Goal: Understand process/instructions: Learn how to perform a task or action

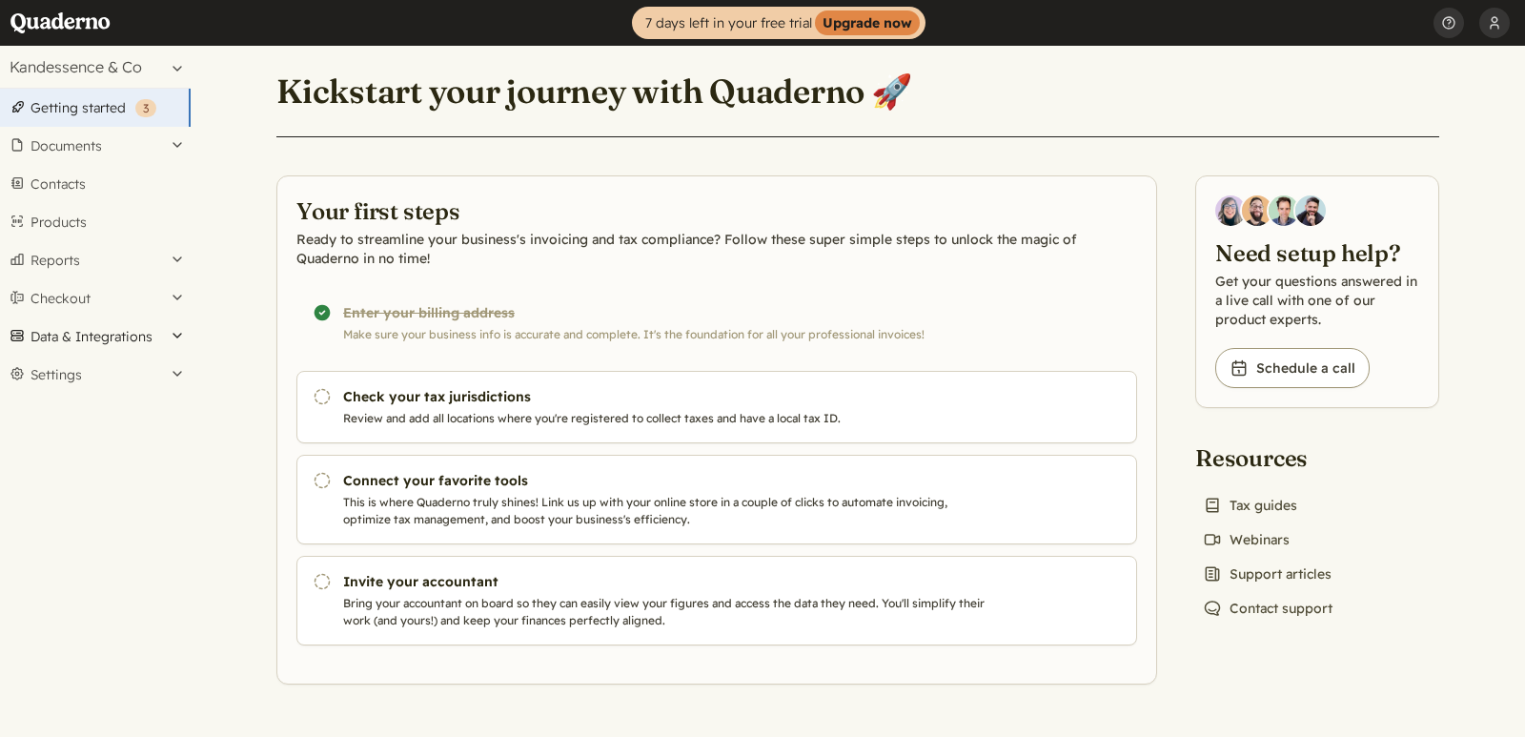
click at [162, 335] on button "Data & Integrations" at bounding box center [95, 336] width 191 height 38
click at [94, 368] on link "Integrations" at bounding box center [95, 368] width 191 height 27
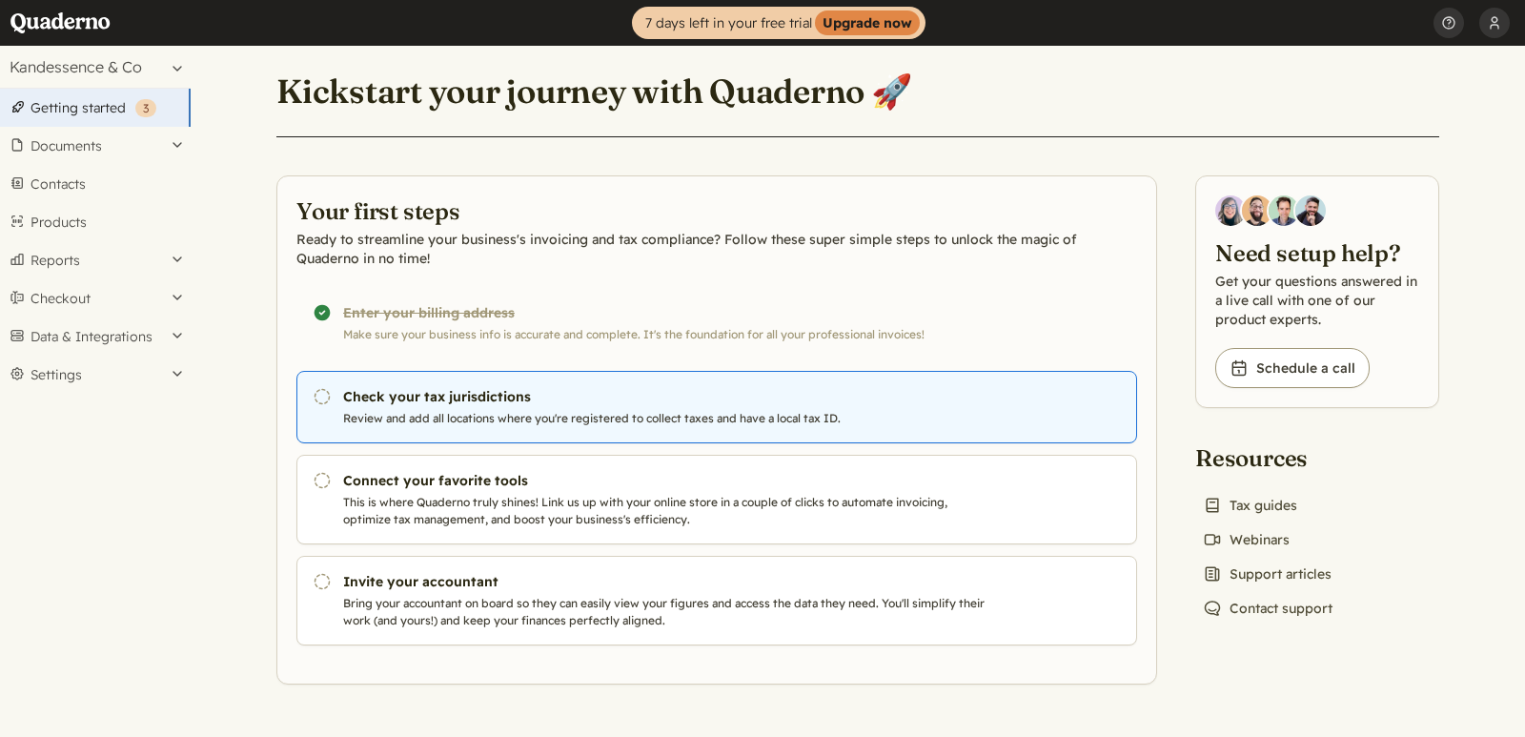
click at [470, 404] on h3 "Check your tax jurisdictions" at bounding box center [668, 396] width 650 height 19
click at [730, 426] on p "Review and add all locations where you're registered to collect taxes and have …" at bounding box center [668, 418] width 650 height 17
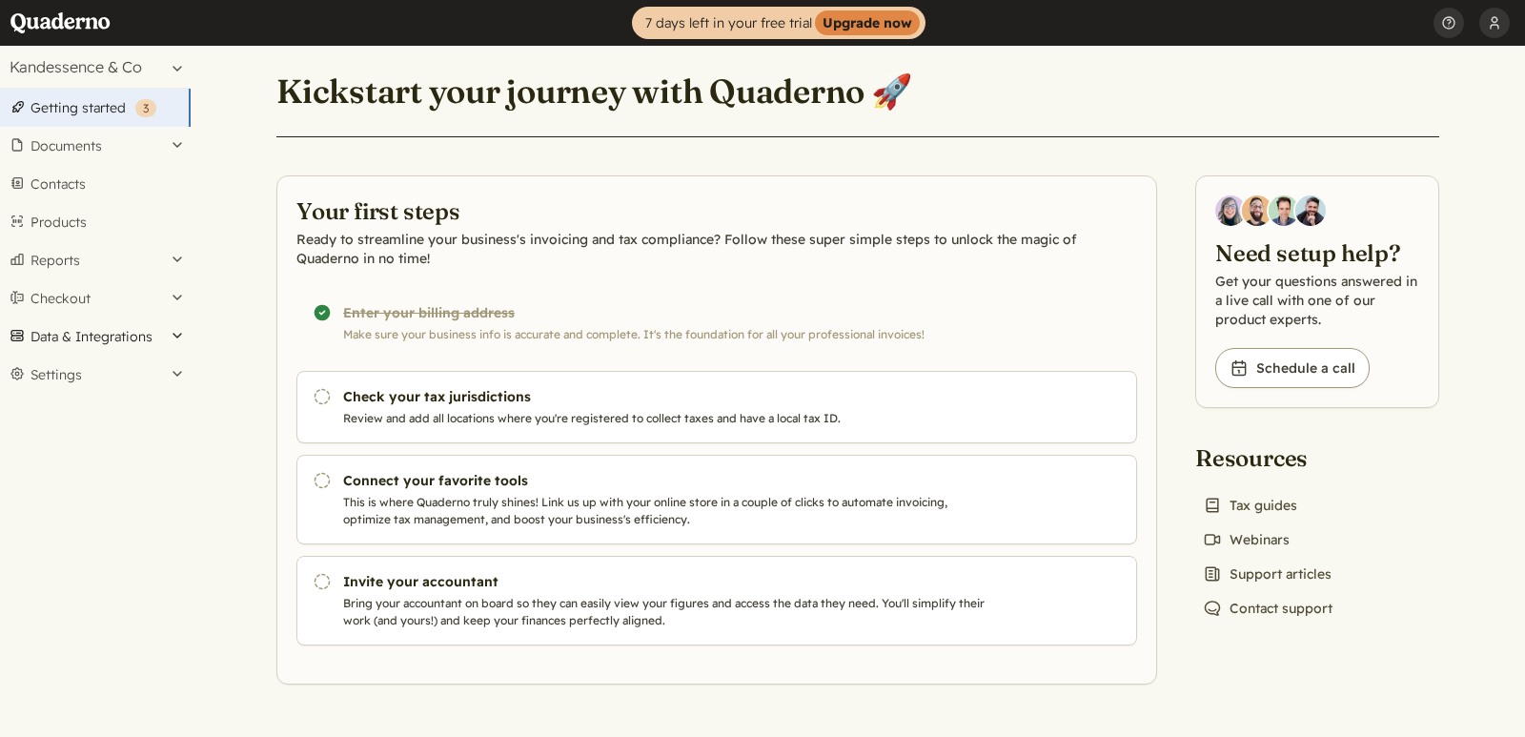
click at [175, 336] on button "Data & Integrations" at bounding box center [95, 336] width 191 height 38
click at [183, 331] on button "Data & Integrations" at bounding box center [95, 336] width 191 height 38
click at [168, 297] on button "Checkout" at bounding box center [95, 298] width 191 height 38
click at [169, 296] on button "Checkout" at bounding box center [95, 298] width 191 height 38
click at [173, 257] on button "Reports" at bounding box center [95, 260] width 191 height 38
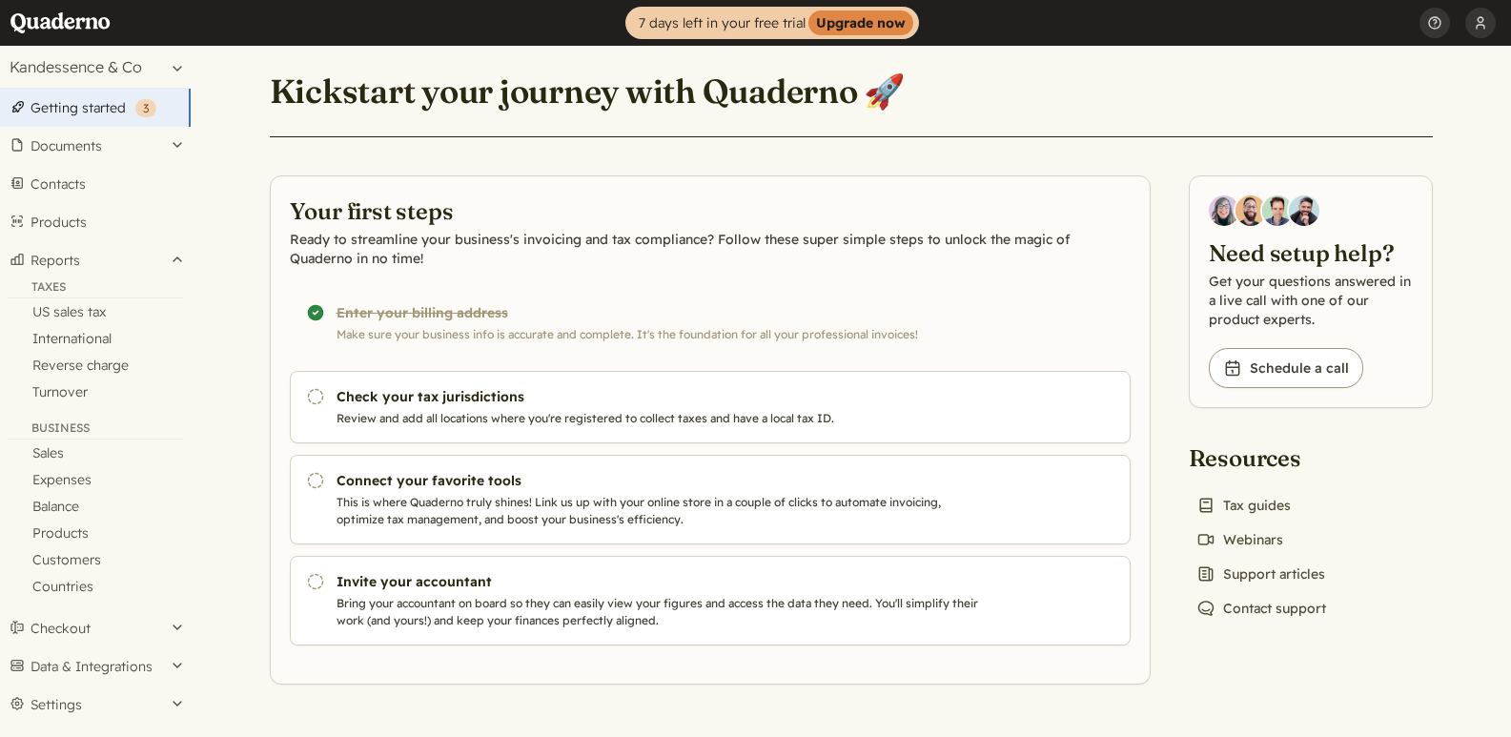
click at [416, 81] on h1 "Kickstart your journey with Quaderno 🚀" at bounding box center [588, 92] width 636 height 42
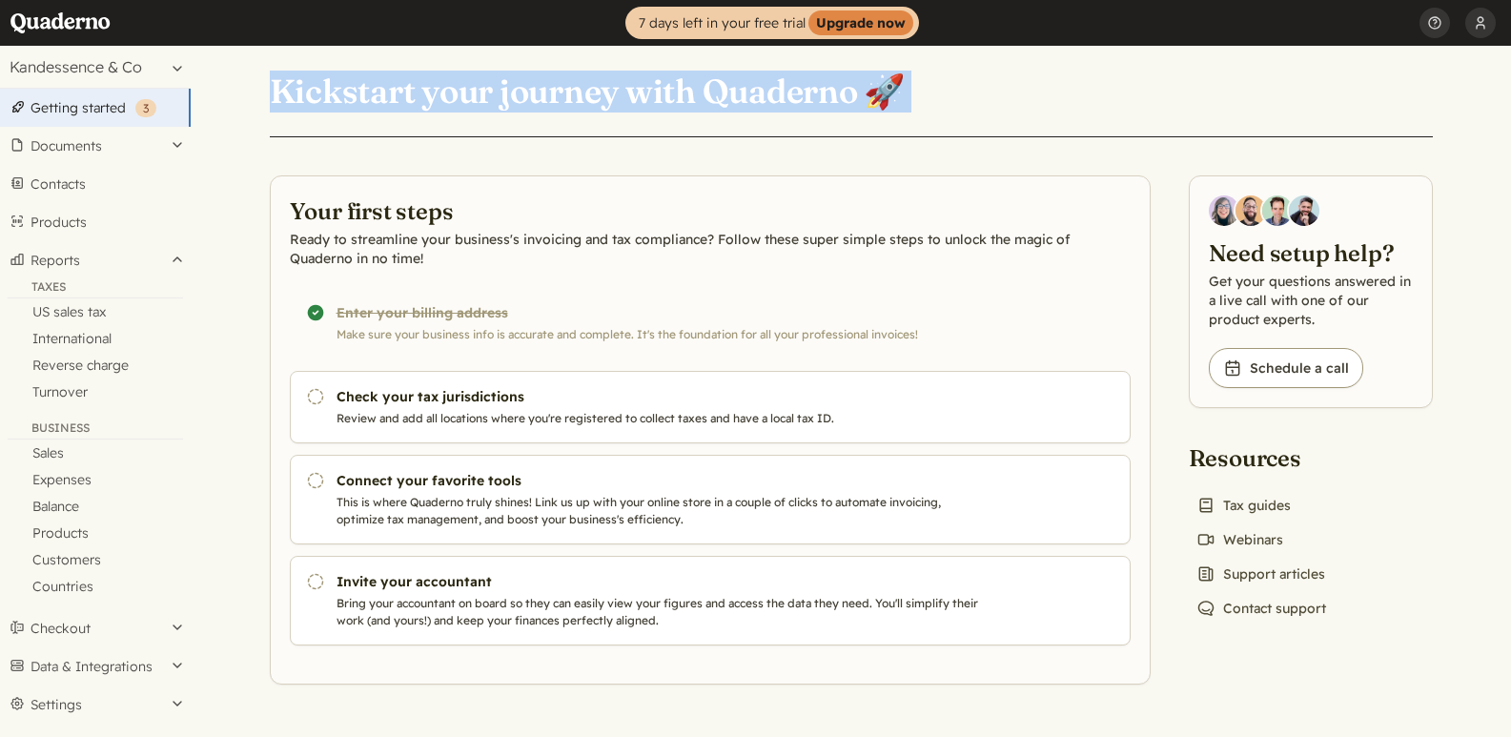
click at [416, 81] on h1 "Kickstart your journey with Quaderno 🚀" at bounding box center [588, 92] width 636 height 42
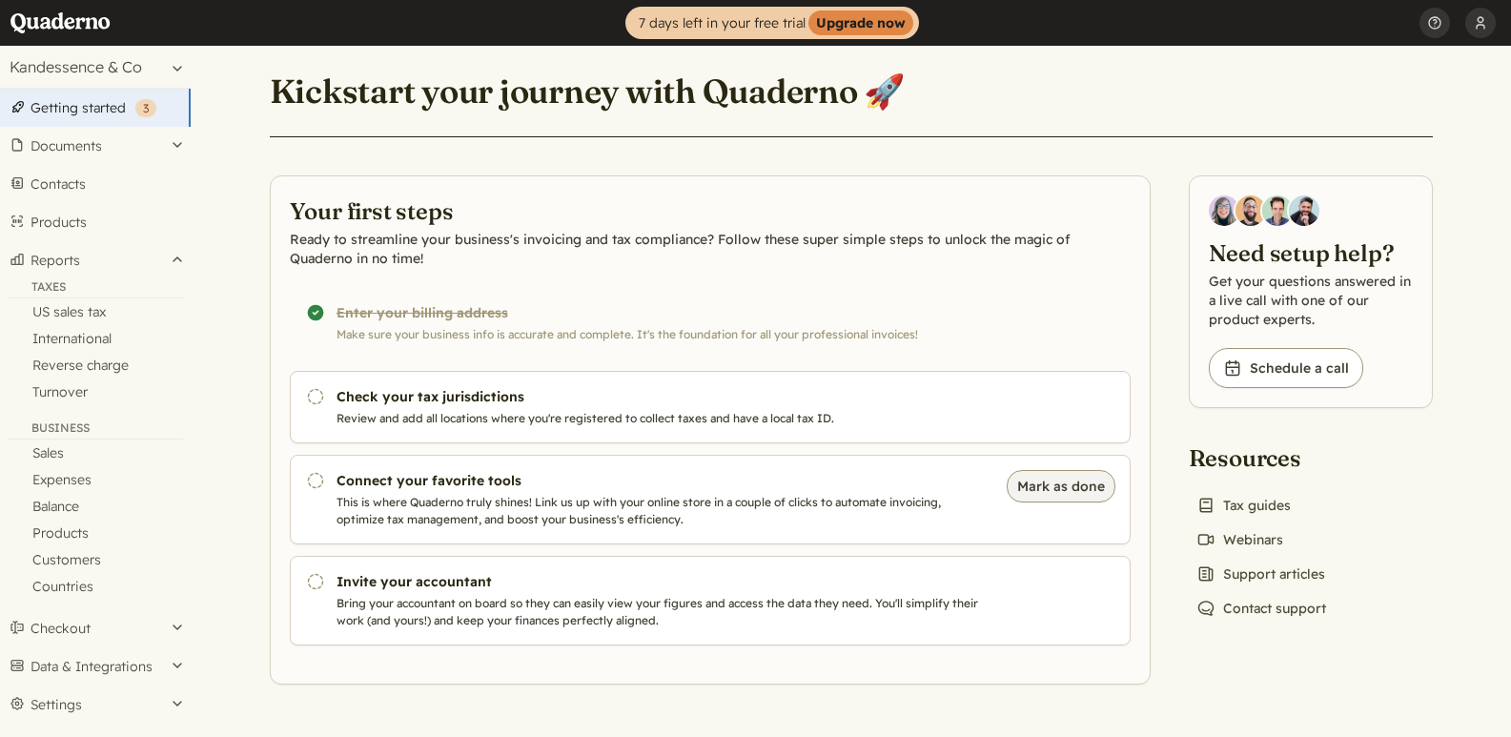
click at [1035, 491] on button "Mark as done" at bounding box center [1060, 486] width 109 height 32
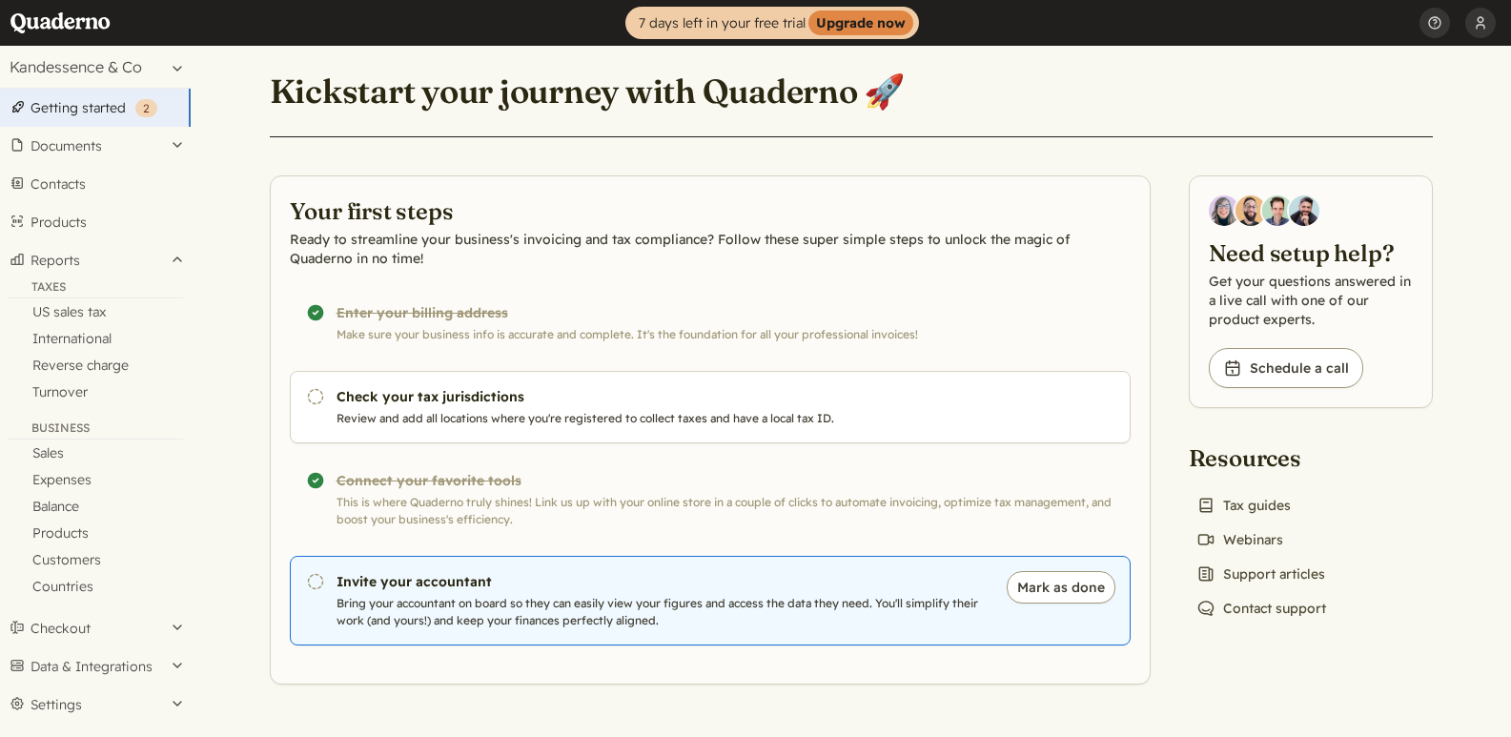
click at [628, 598] on p "Bring your accountant on board so they can easily view your figures and access …" at bounding box center [661, 612] width 650 height 34
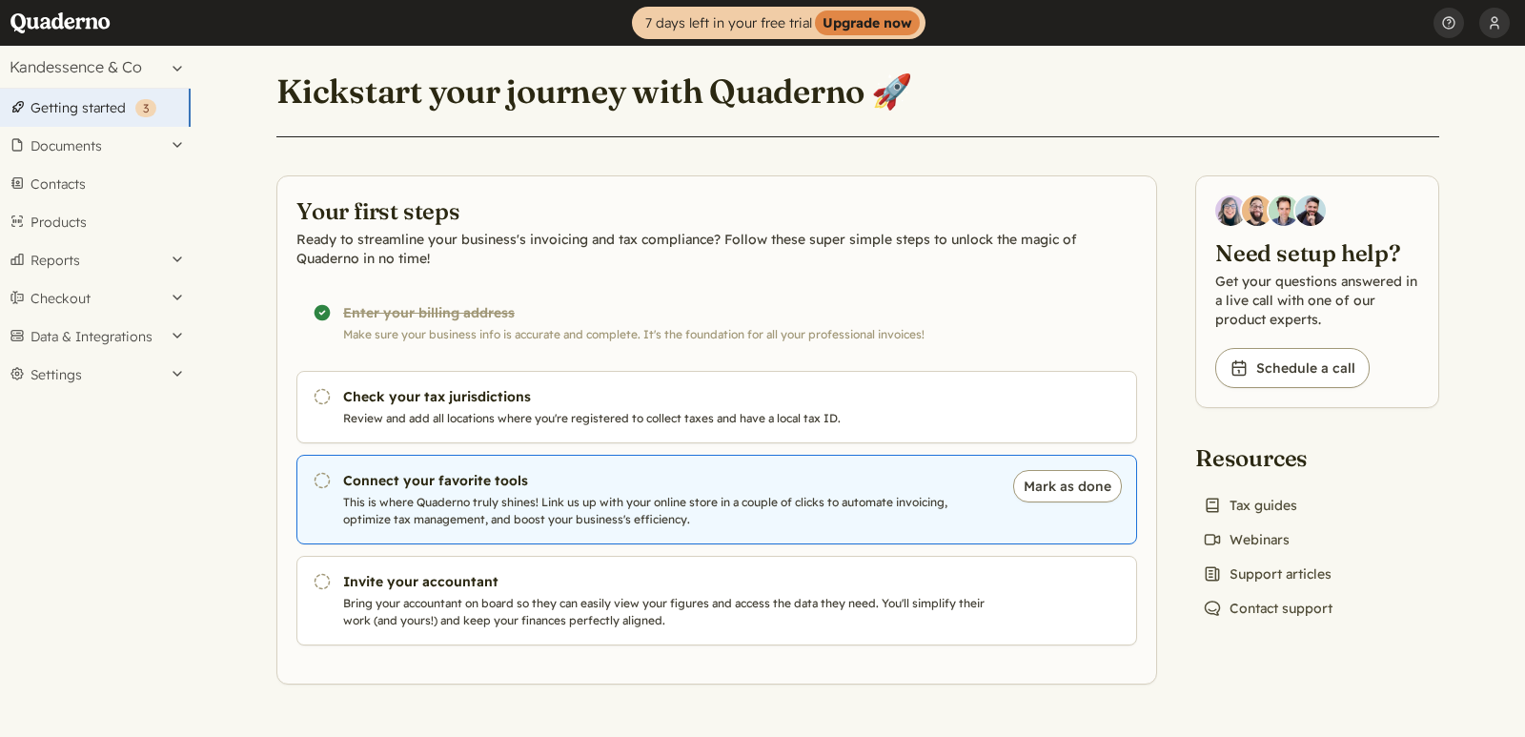
click at [450, 499] on p "This is where Quaderno truly shines! Link us up with your online store in a cou…" at bounding box center [668, 511] width 650 height 34
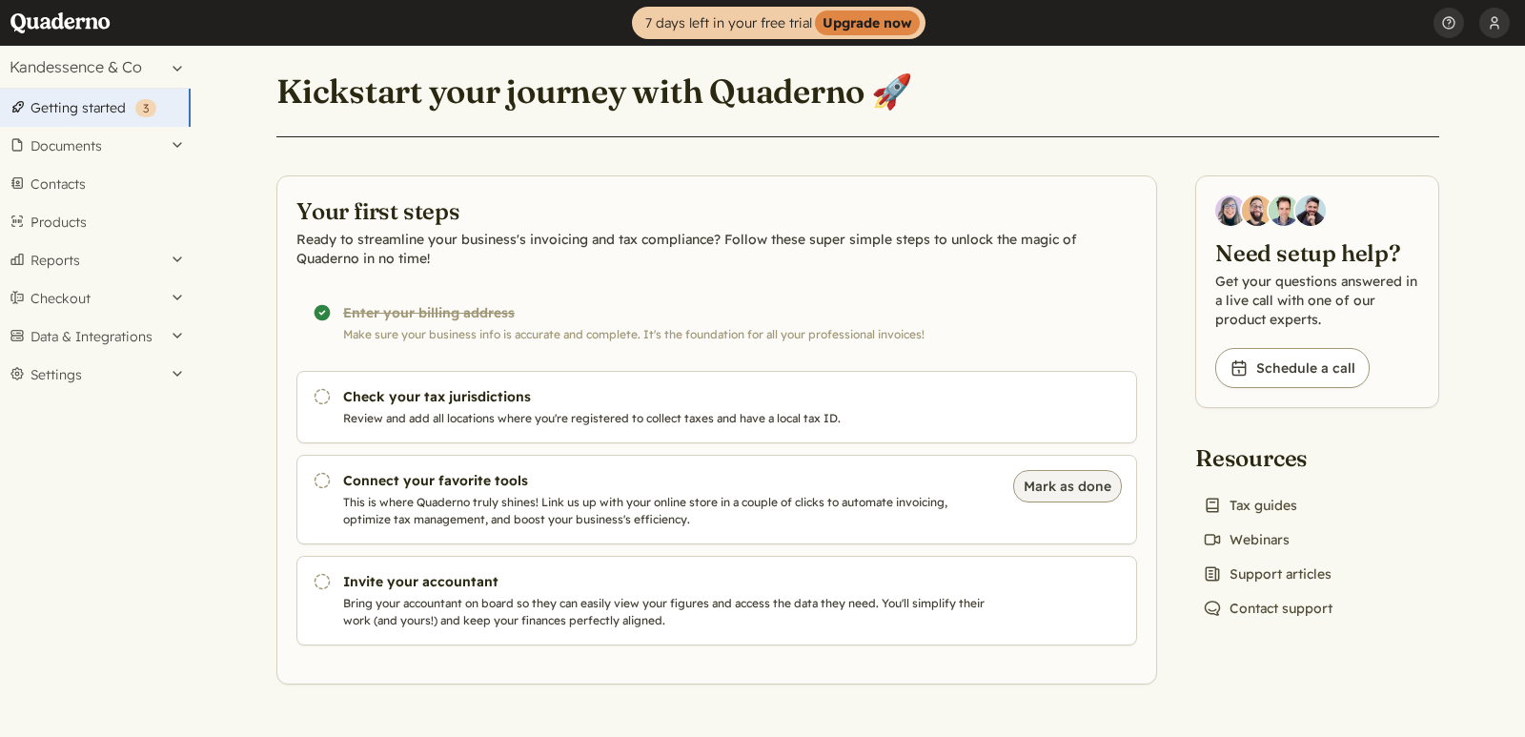
click at [1072, 494] on button "Mark as done" at bounding box center [1067, 486] width 109 height 32
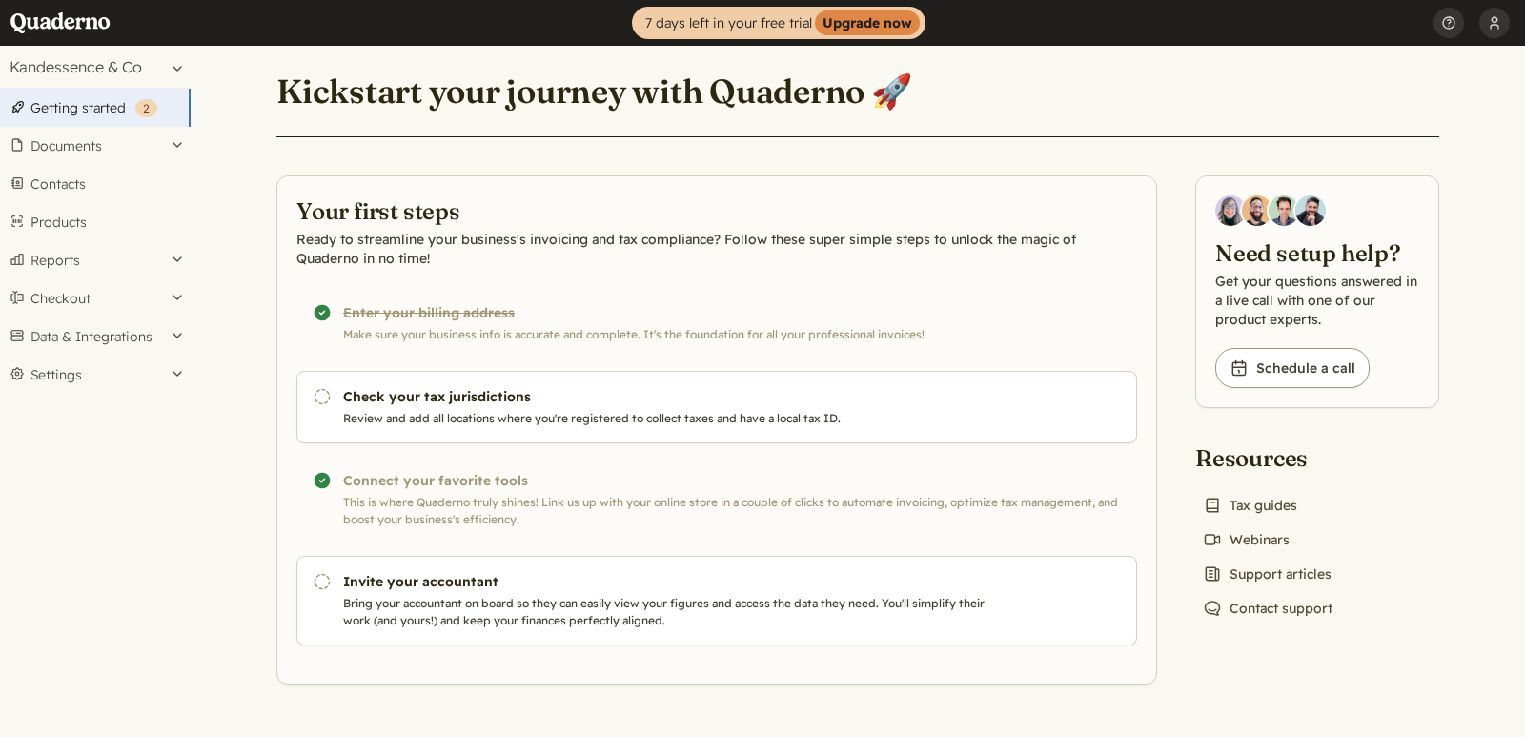
click at [455, 482] on div "Completed! Connect your favorite tools This is where Quaderno truly shines! Lin…" at bounding box center [716, 500] width 841 height 90
click at [144, 142] on button "Documents" at bounding box center [95, 146] width 191 height 38
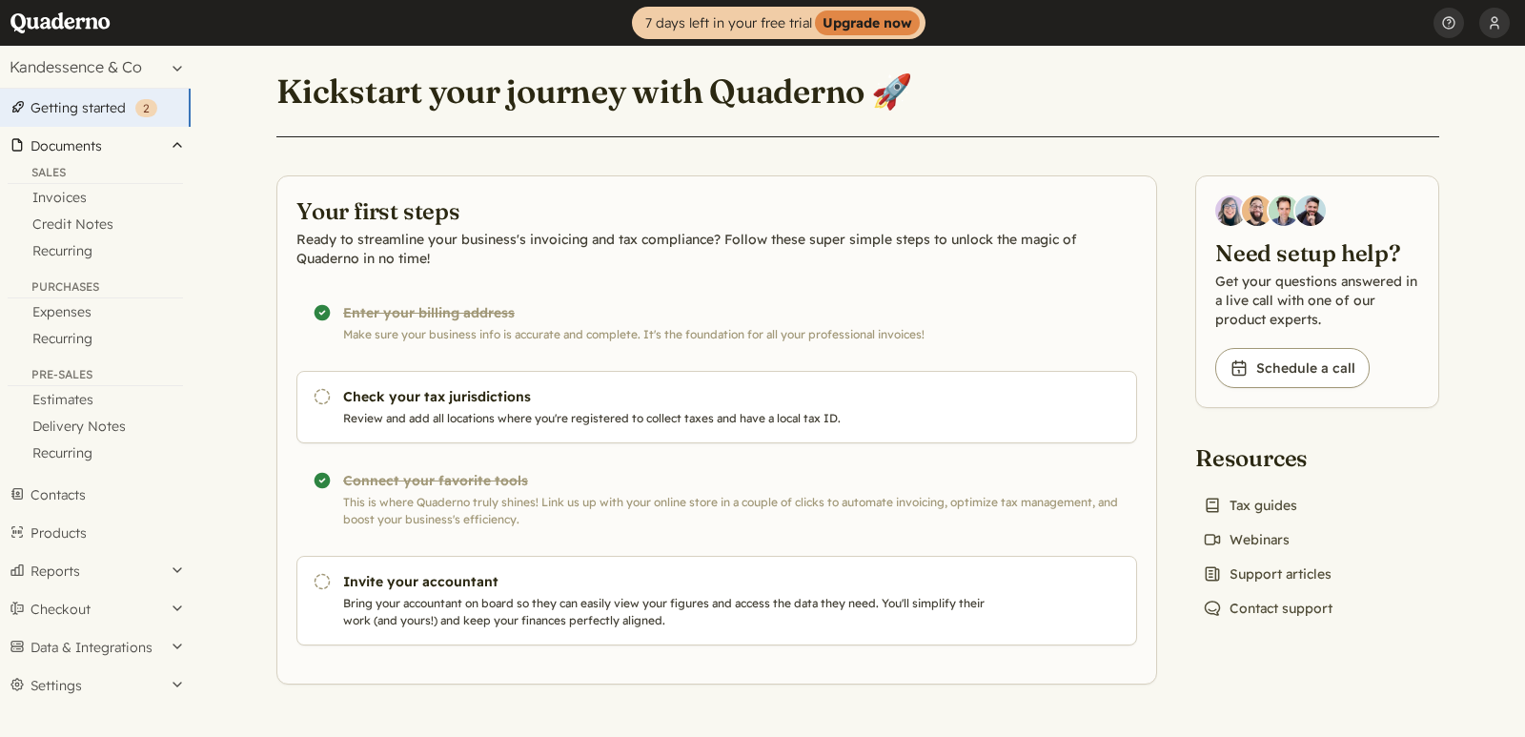
click at [144, 142] on button "Documents" at bounding box center [95, 146] width 191 height 38
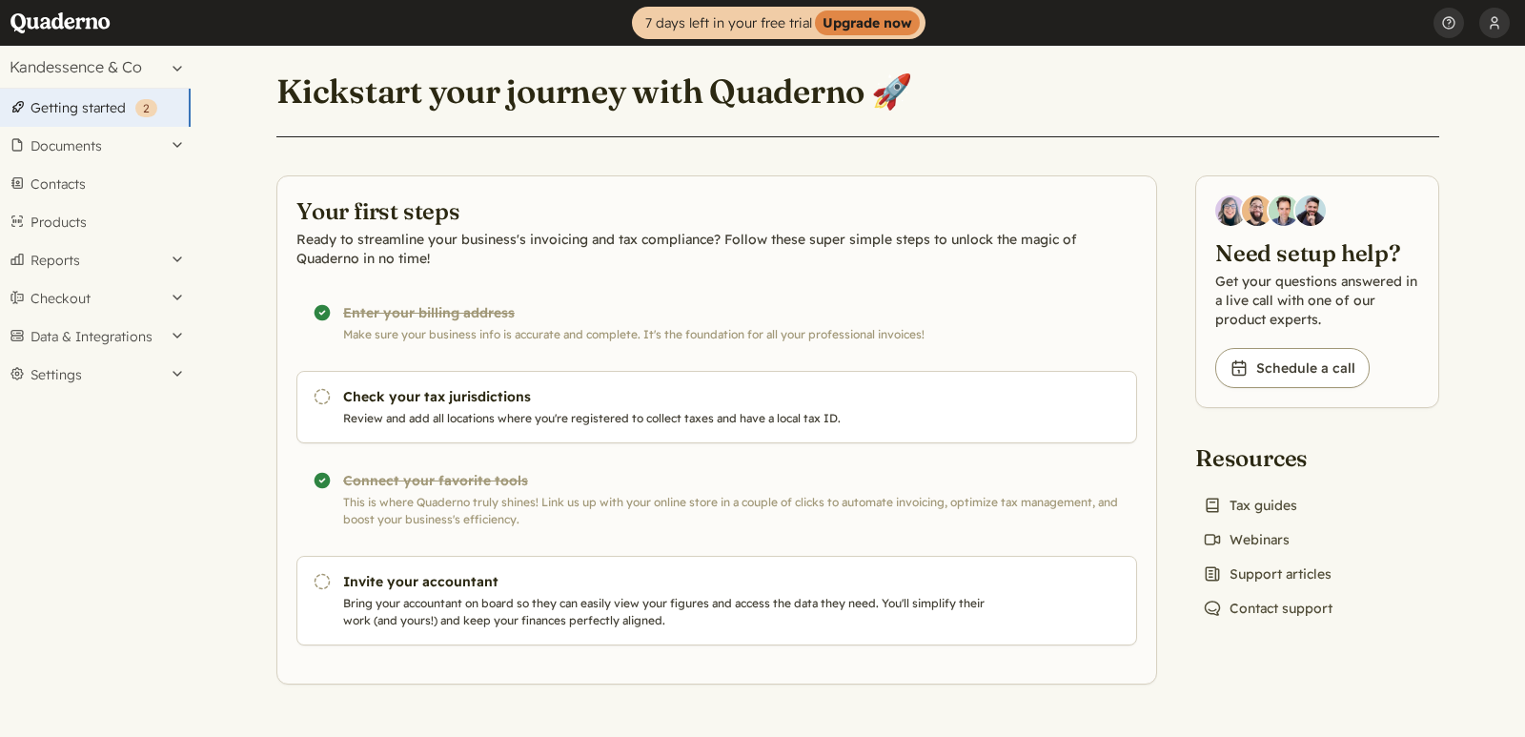
click at [242, 413] on main "Kickstart your journey with Quaderno 🚀 Your first steps Ready to streamline you…" at bounding box center [858, 391] width 1334 height 691
